Goal: Find specific page/section: Find specific page/section

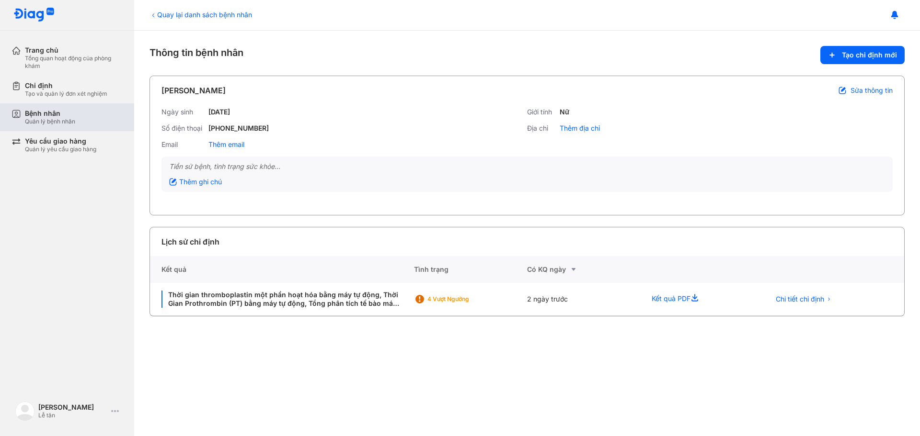
click at [46, 126] on div "Bệnh nhân Quản lý bệnh nhân" at bounding box center [72, 117] width 123 height 28
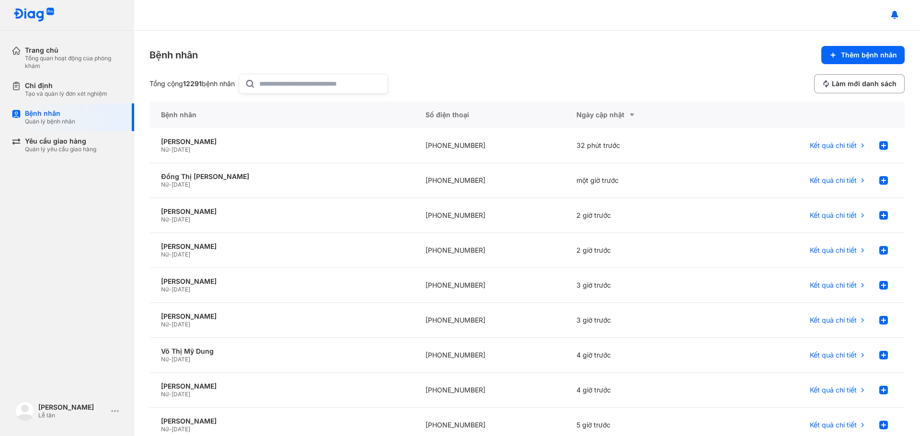
click at [334, 85] on input "text" at bounding box center [320, 83] width 123 height 19
paste input "**********"
type input "**********"
